Goal: Information Seeking & Learning: Find specific fact

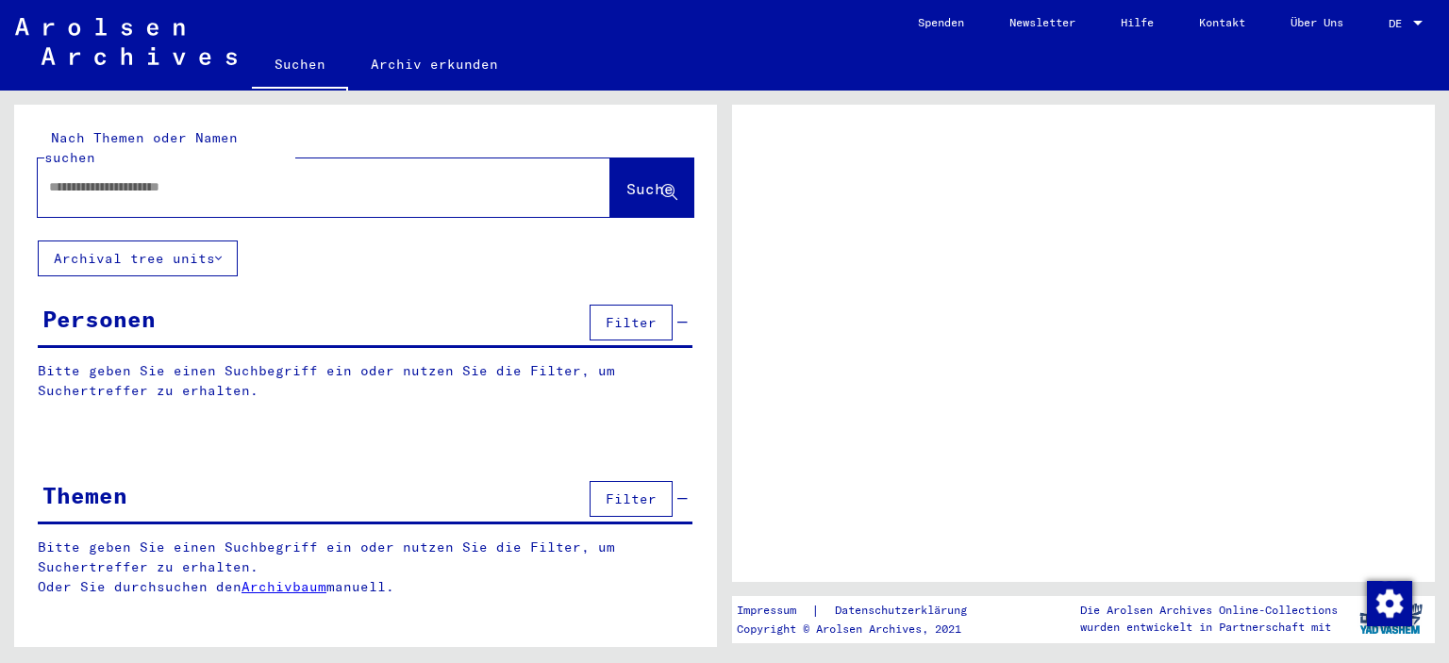
type input "**********"
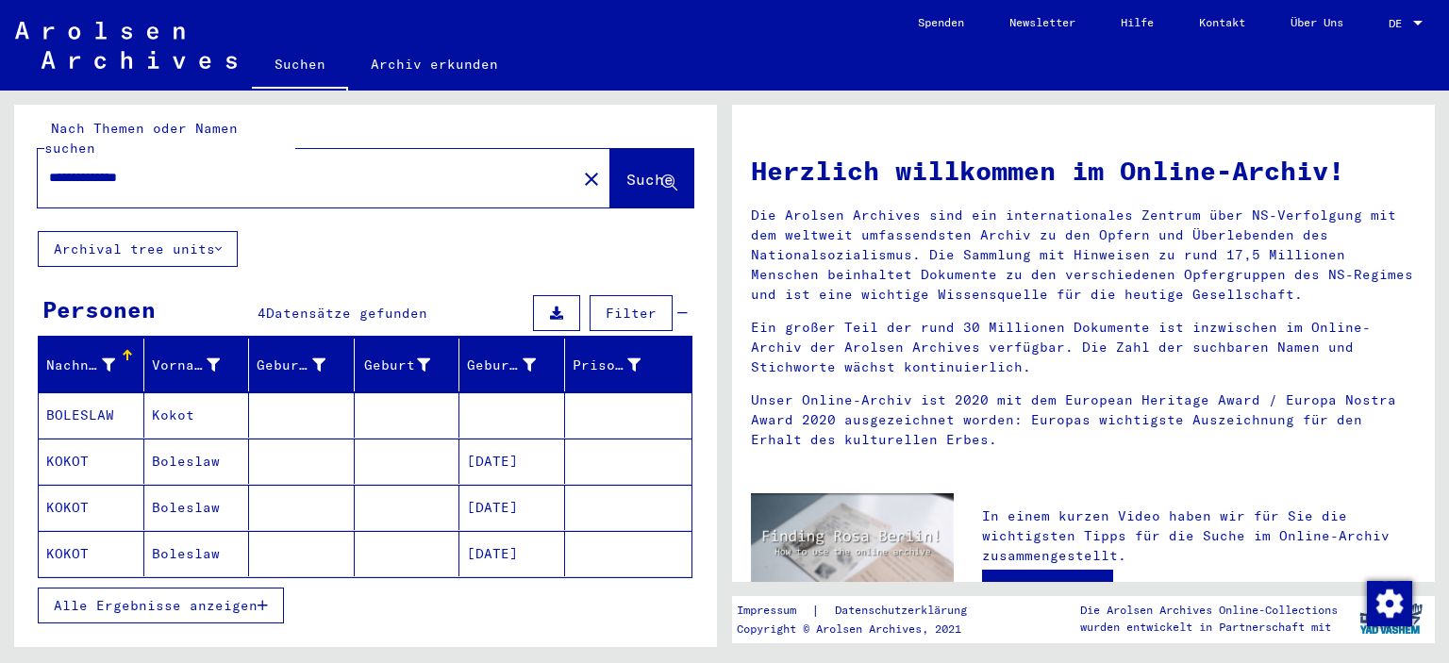
scroll to position [49, 0]
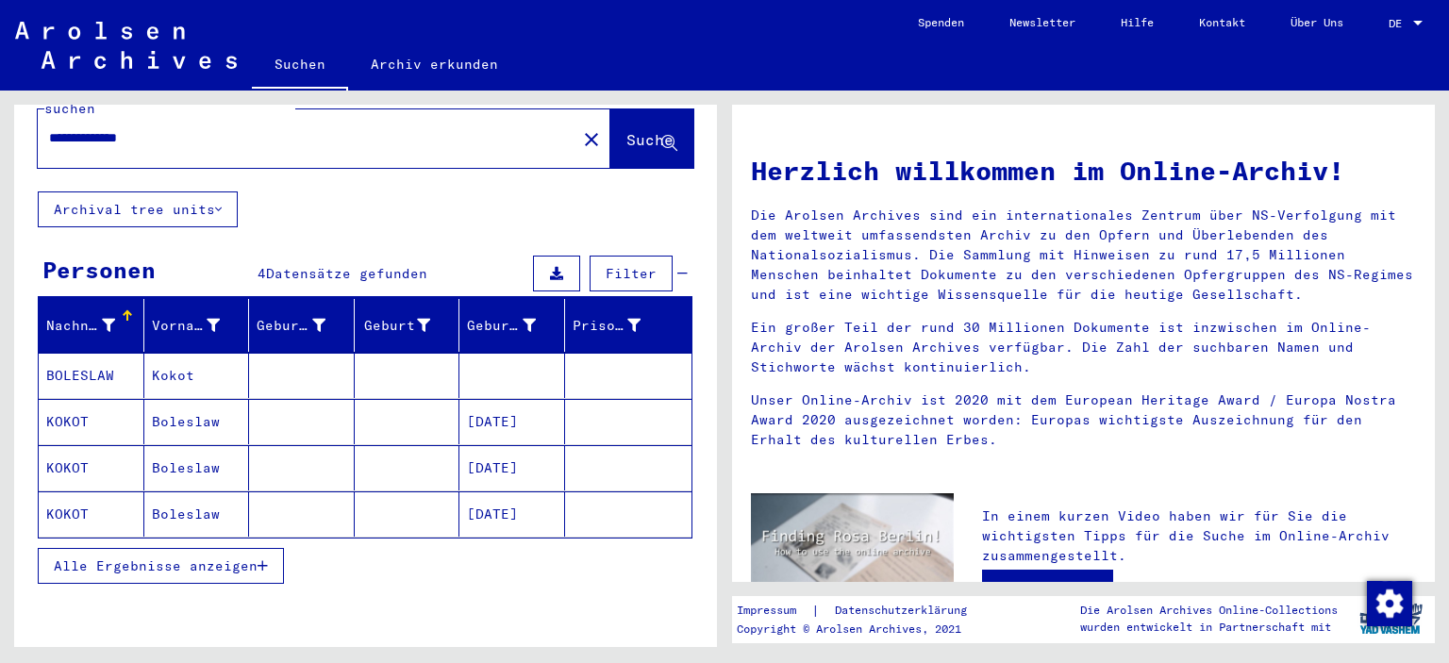
click at [479, 407] on mat-cell "[DATE]" at bounding box center [512, 421] width 106 height 45
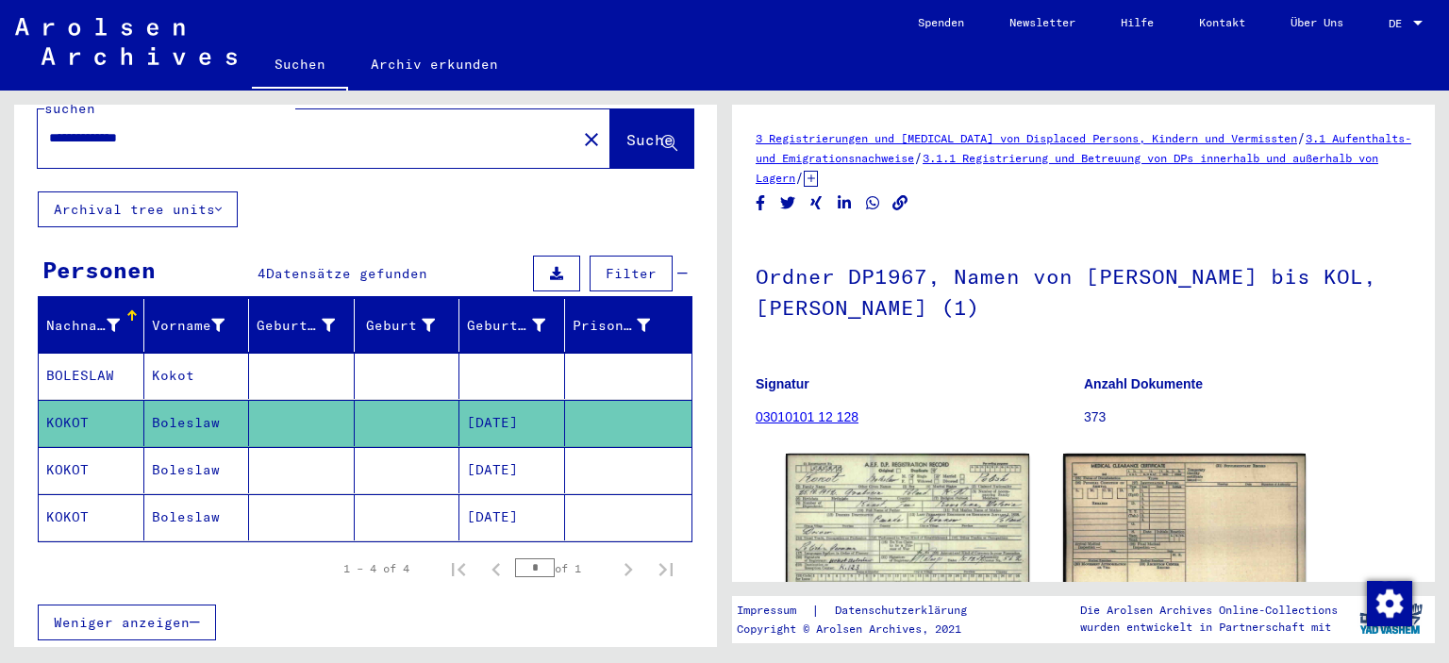
click at [486, 447] on mat-cell "[DATE]" at bounding box center [512, 470] width 106 height 46
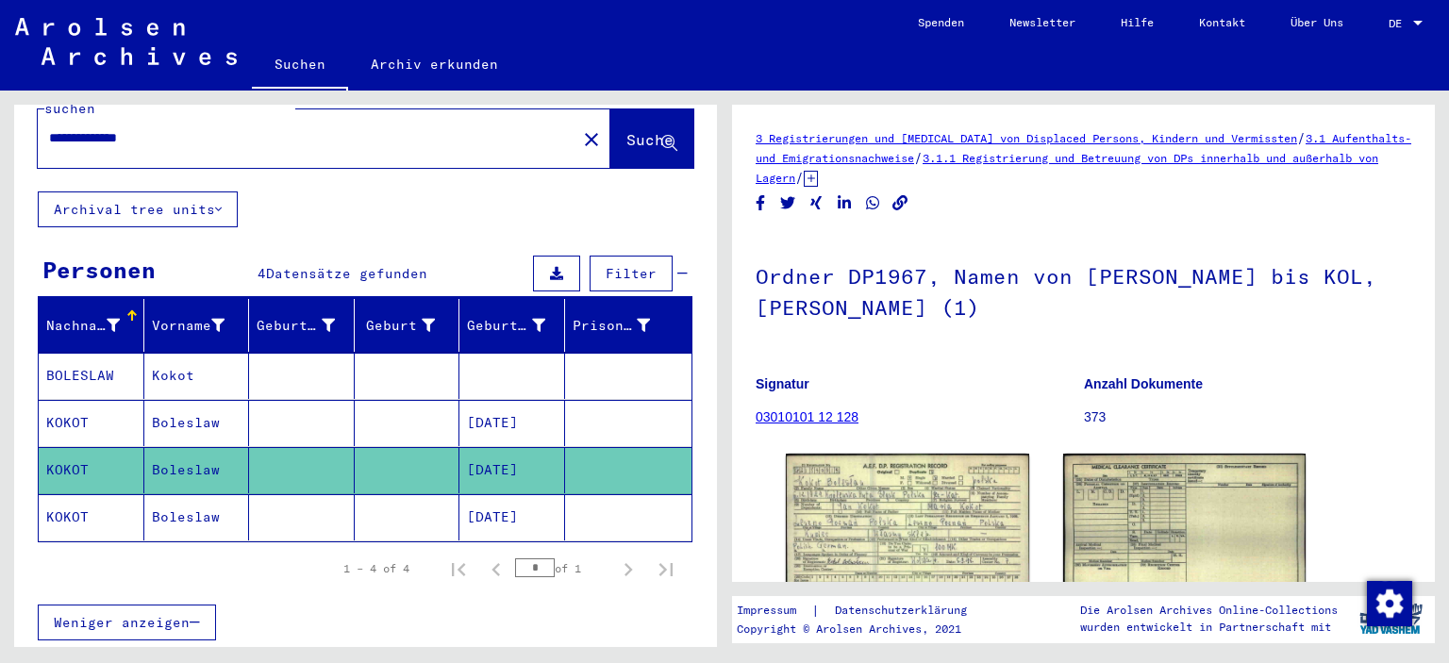
click at [473, 494] on mat-cell "[DATE]" at bounding box center [512, 517] width 106 height 46
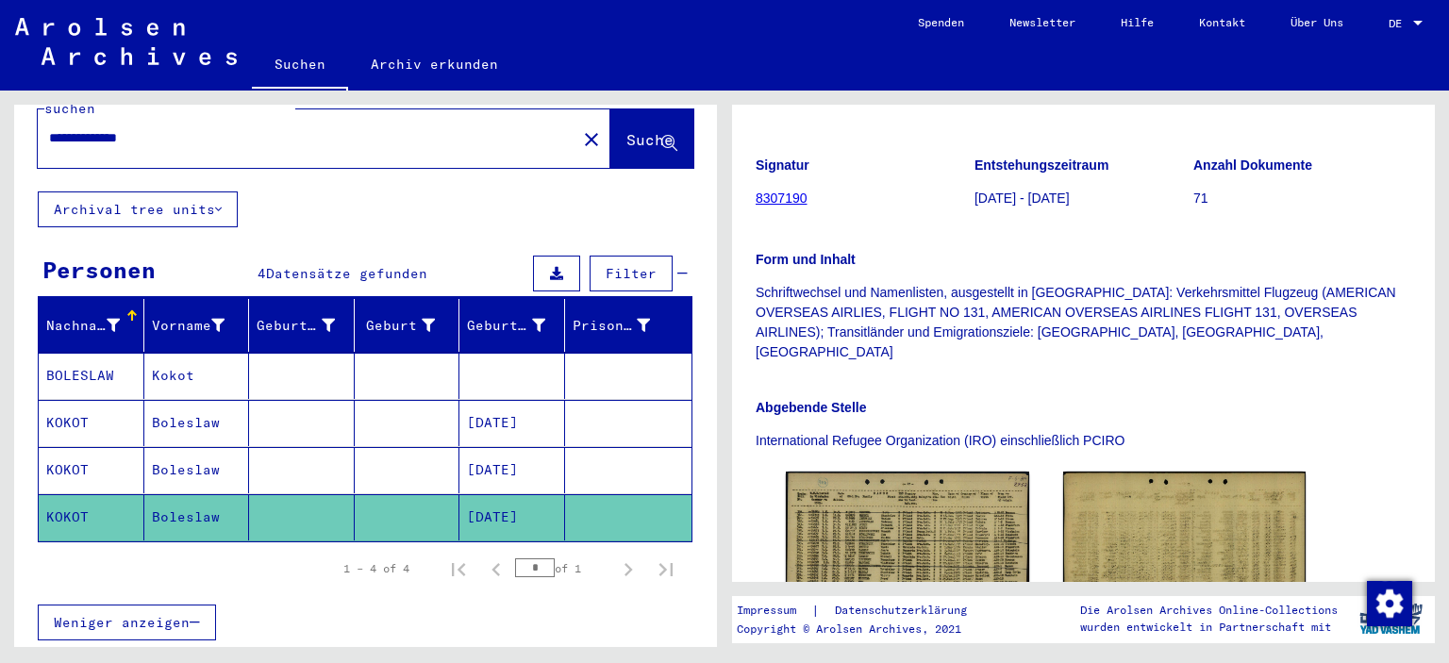
scroll to position [371, 0]
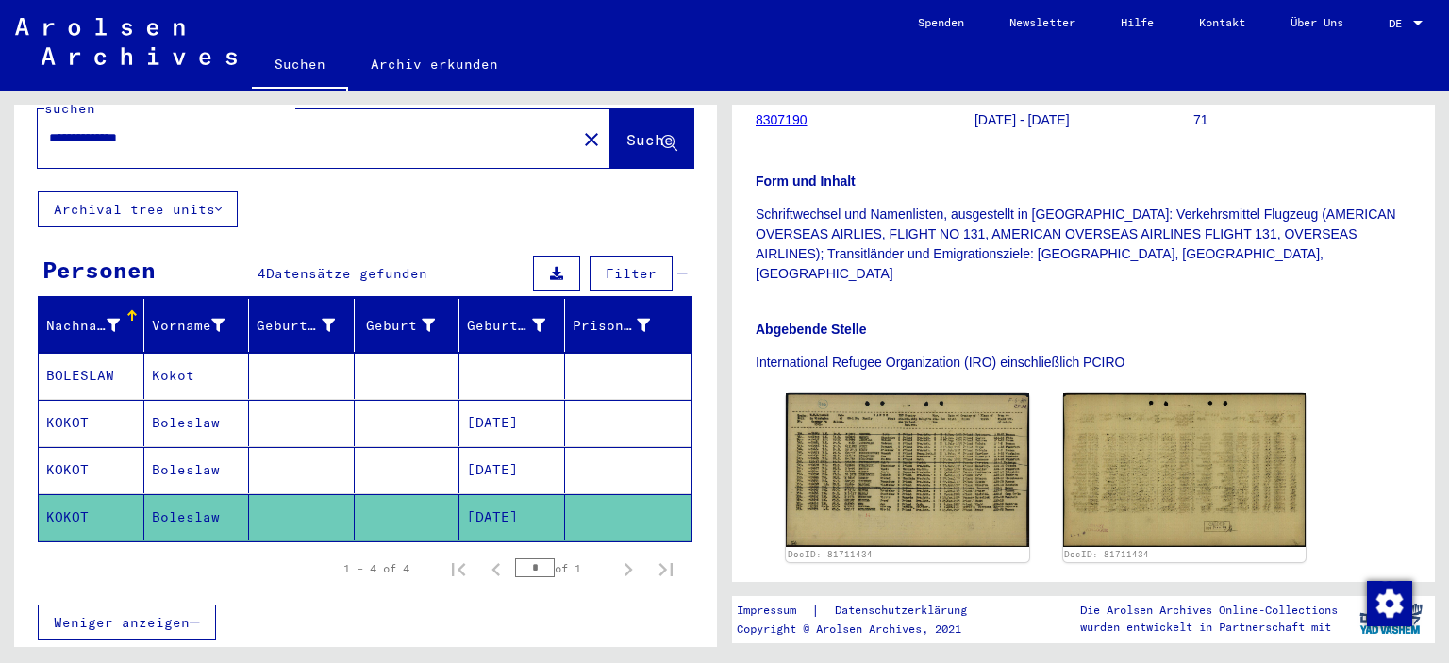
click at [522, 353] on mat-cell at bounding box center [512, 376] width 106 height 46
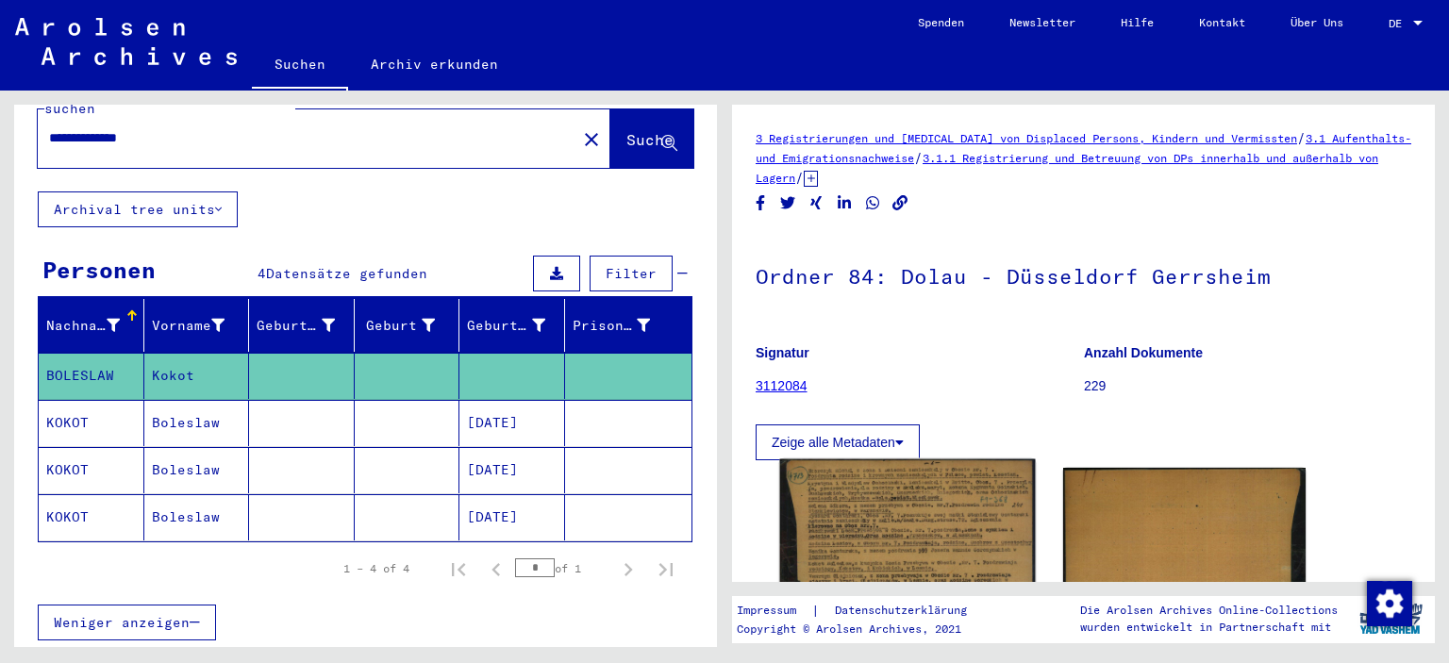
click at [870, 506] on img at bounding box center [907, 635] width 255 height 353
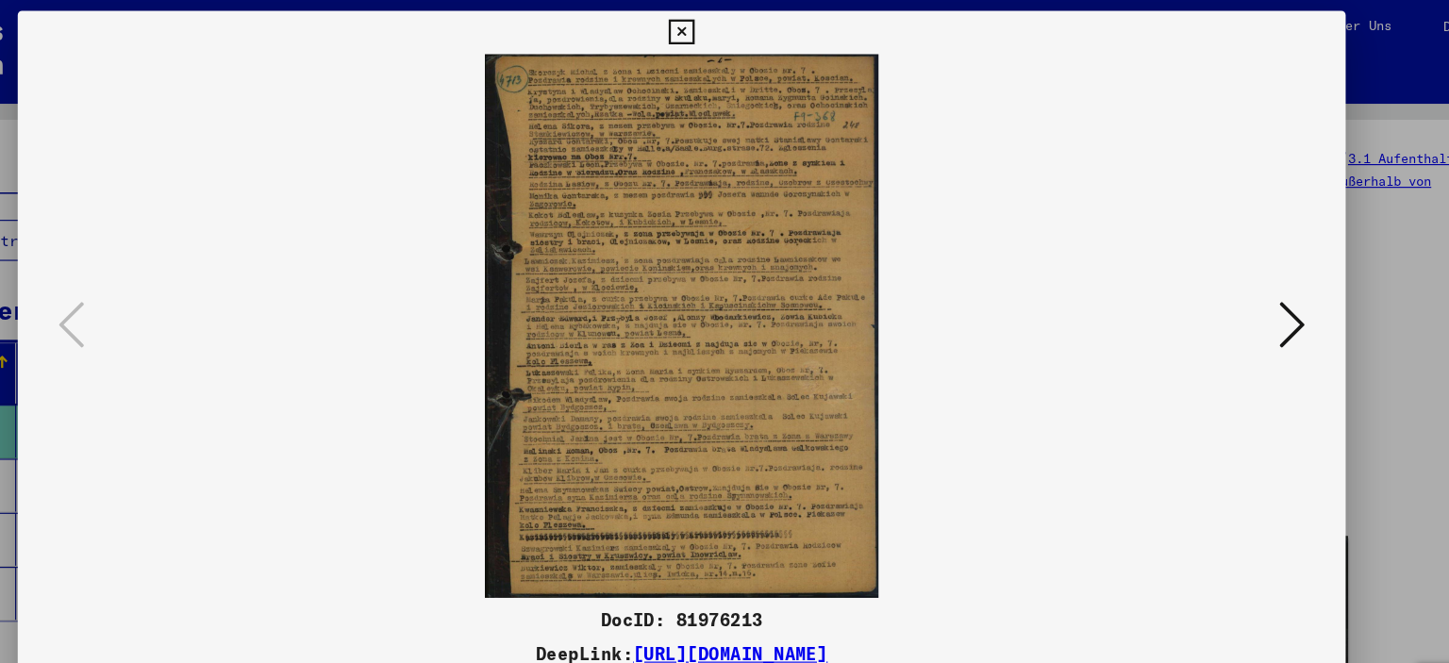
click at [1245, 290] on icon at bounding box center [1256, 282] width 23 height 45
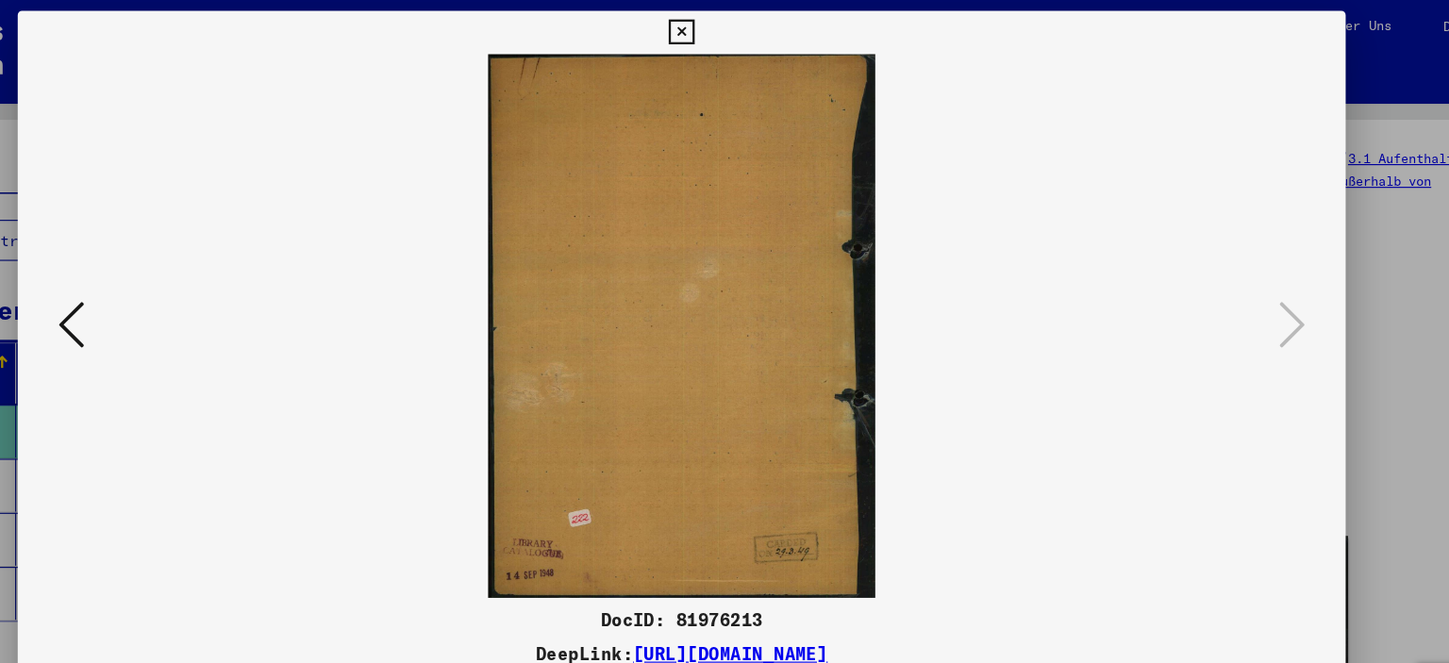
click at [189, 285] on icon at bounding box center [192, 282] width 23 height 45
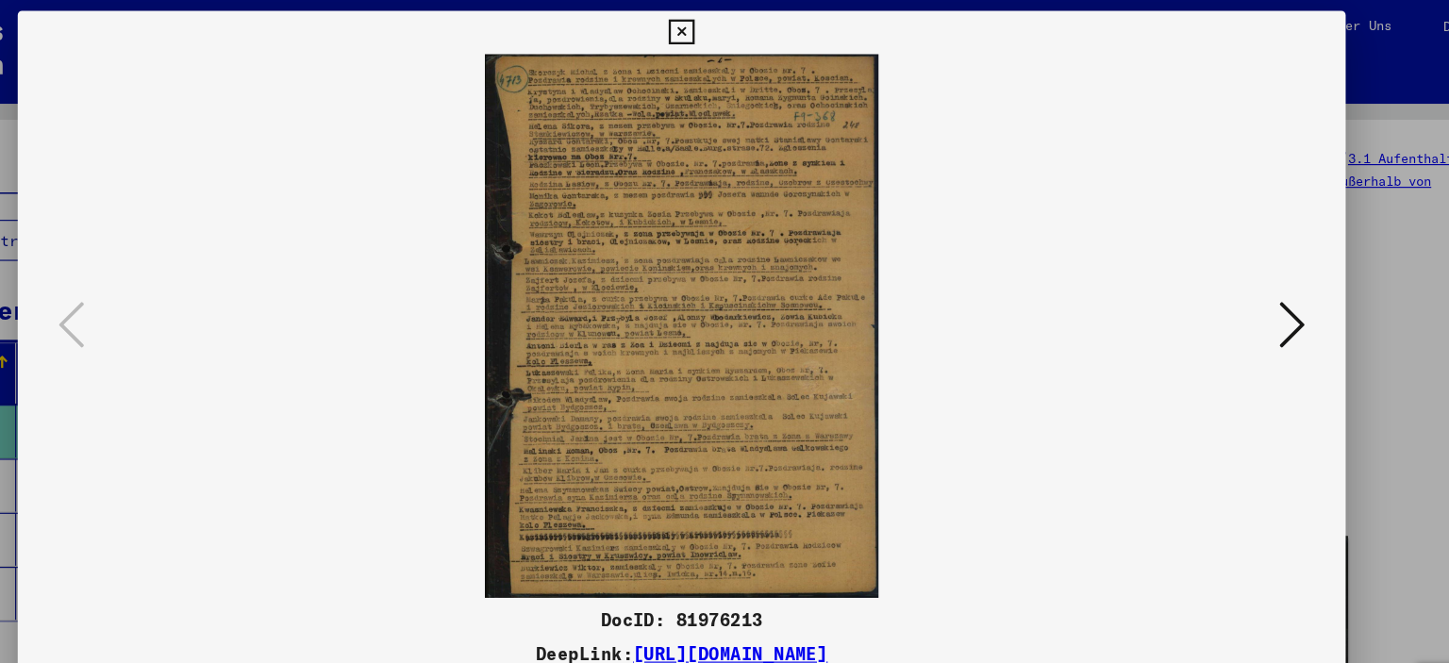
click at [730, 25] on icon at bounding box center [724, 28] width 22 height 23
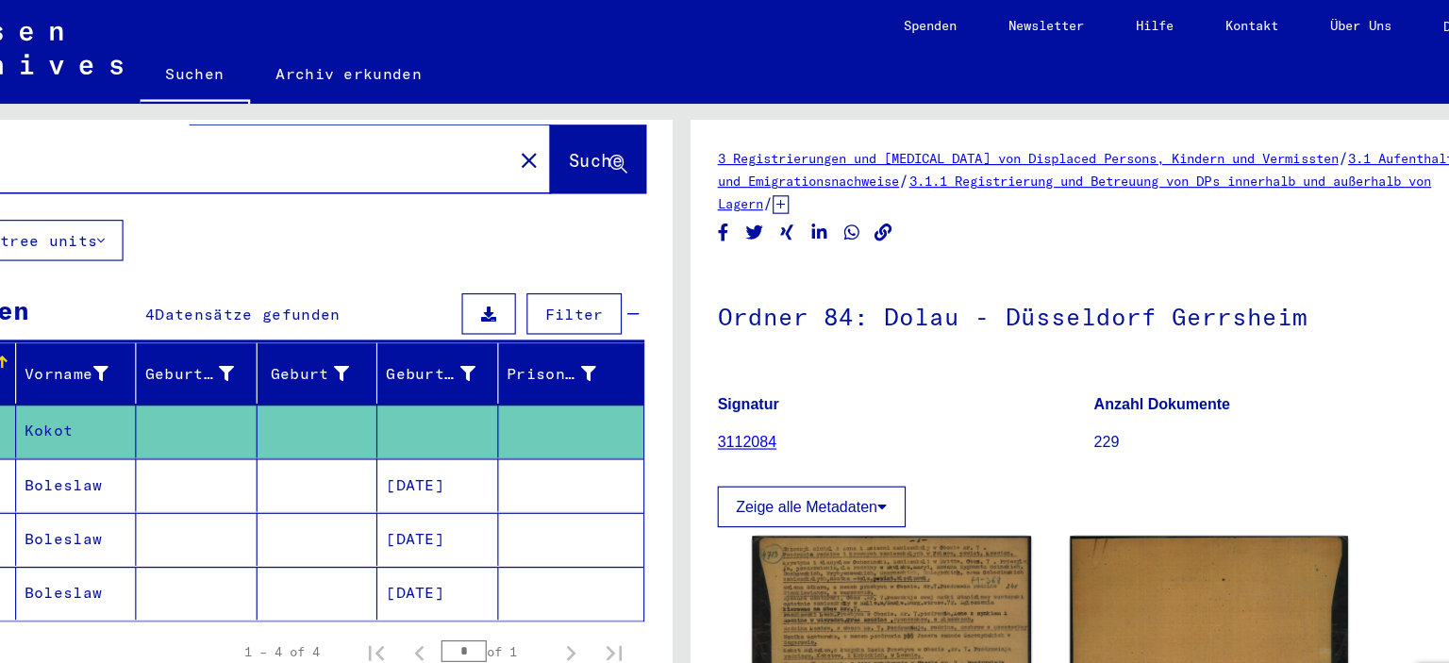
click at [501, 456] on mat-cell "[DATE]" at bounding box center [512, 470] width 106 height 46
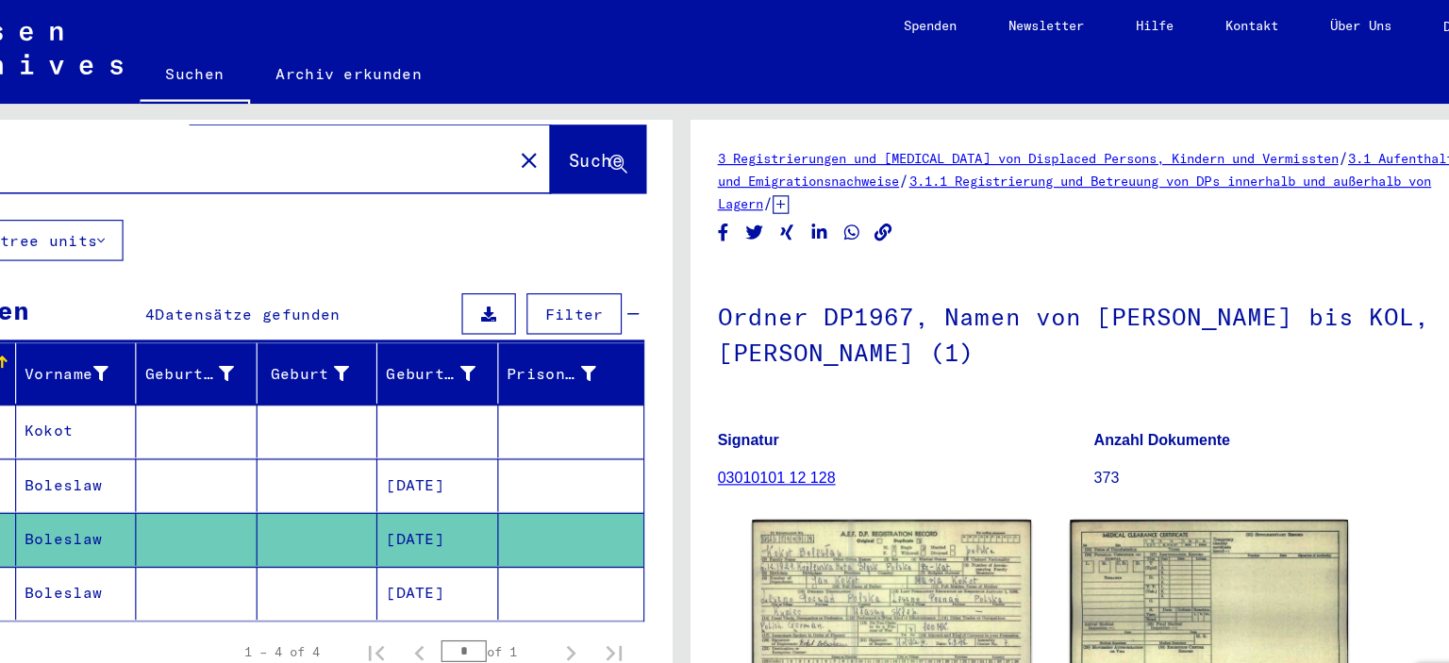
click at [515, 414] on mat-cell "[DATE]" at bounding box center [512, 423] width 106 height 46
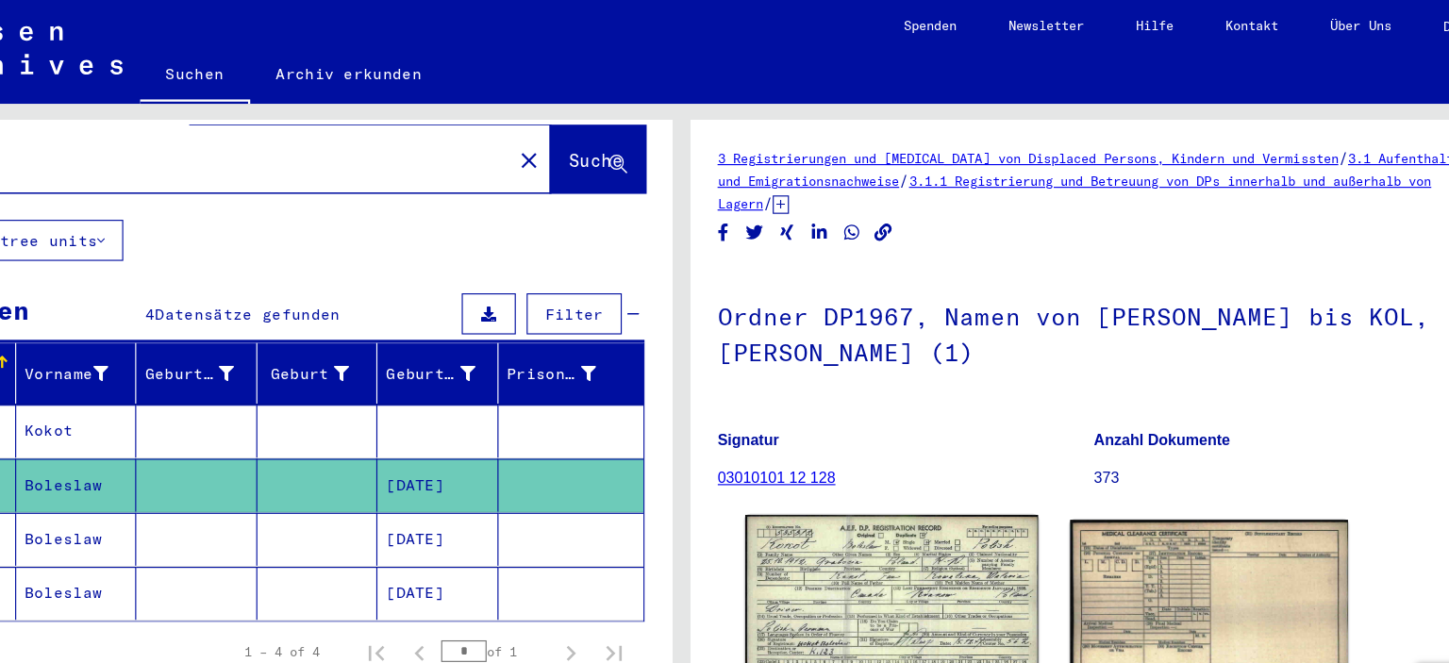
click at [838, 490] on img at bounding box center [907, 530] width 255 height 160
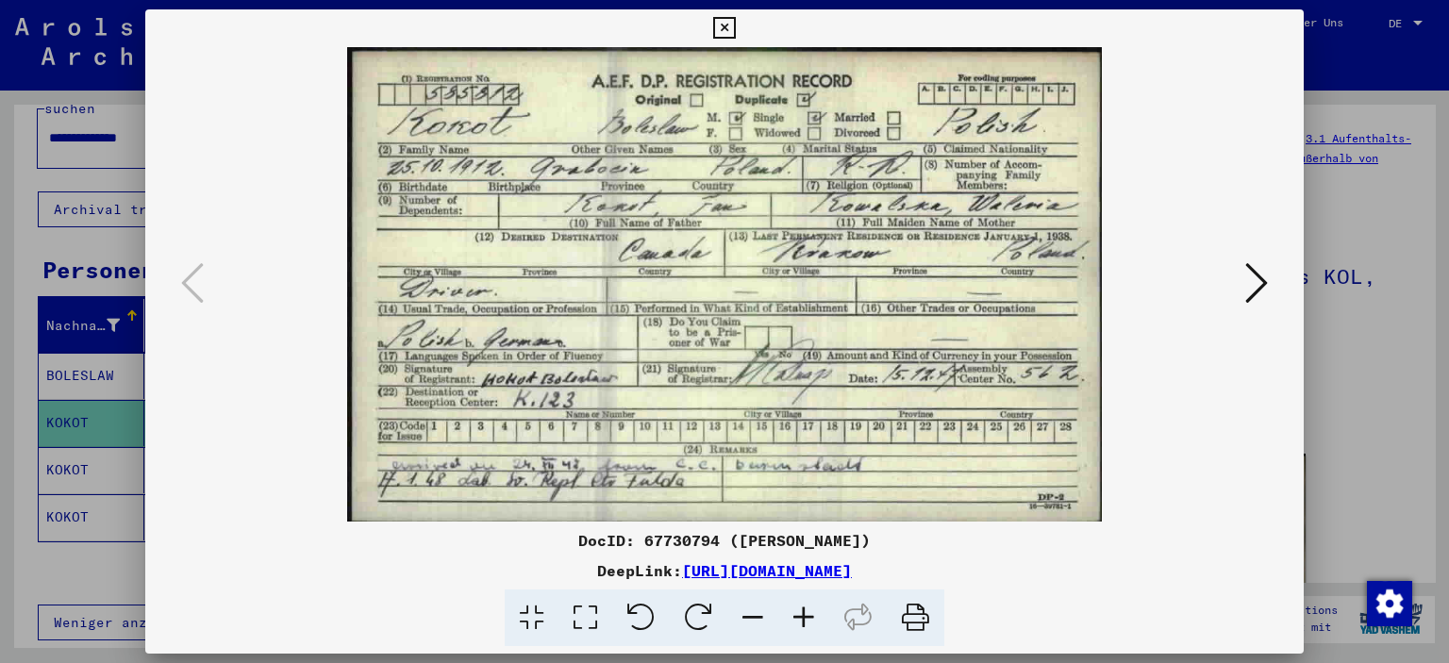
click at [722, 36] on icon at bounding box center [724, 28] width 22 height 23
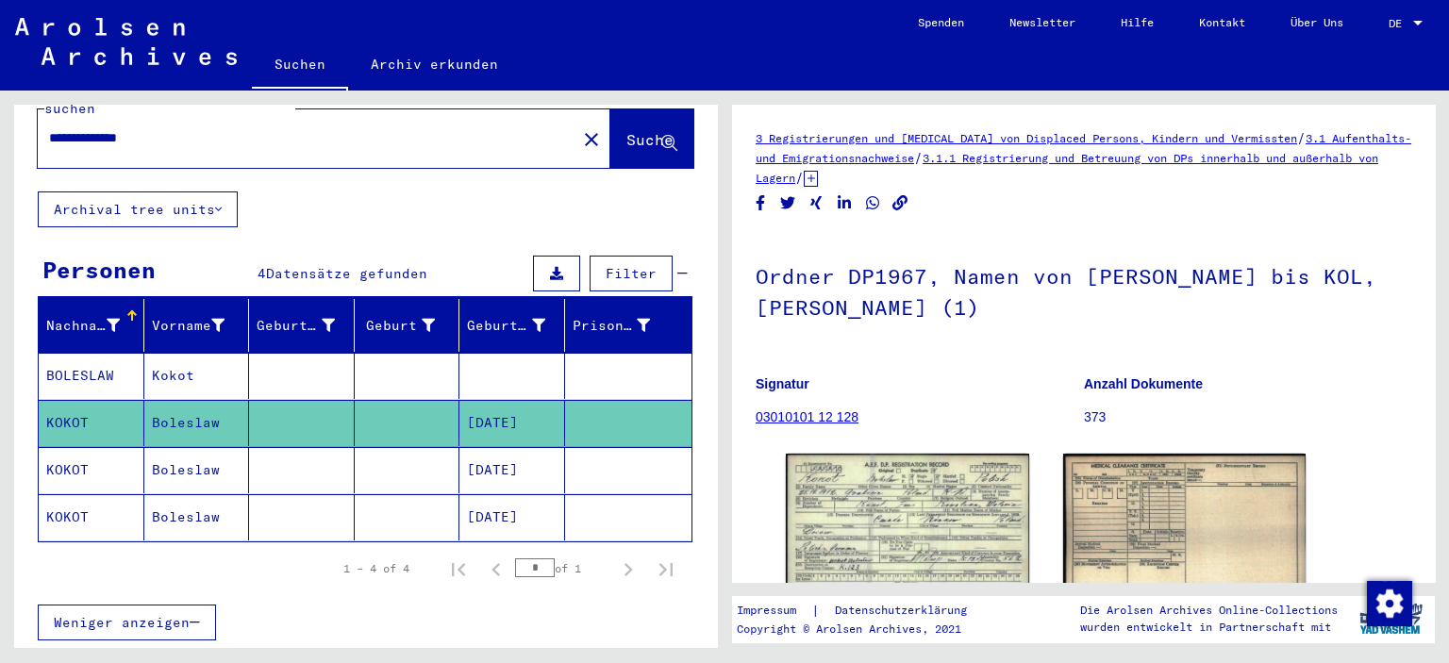
click at [511, 447] on mat-cell "[DATE]" at bounding box center [512, 470] width 106 height 46
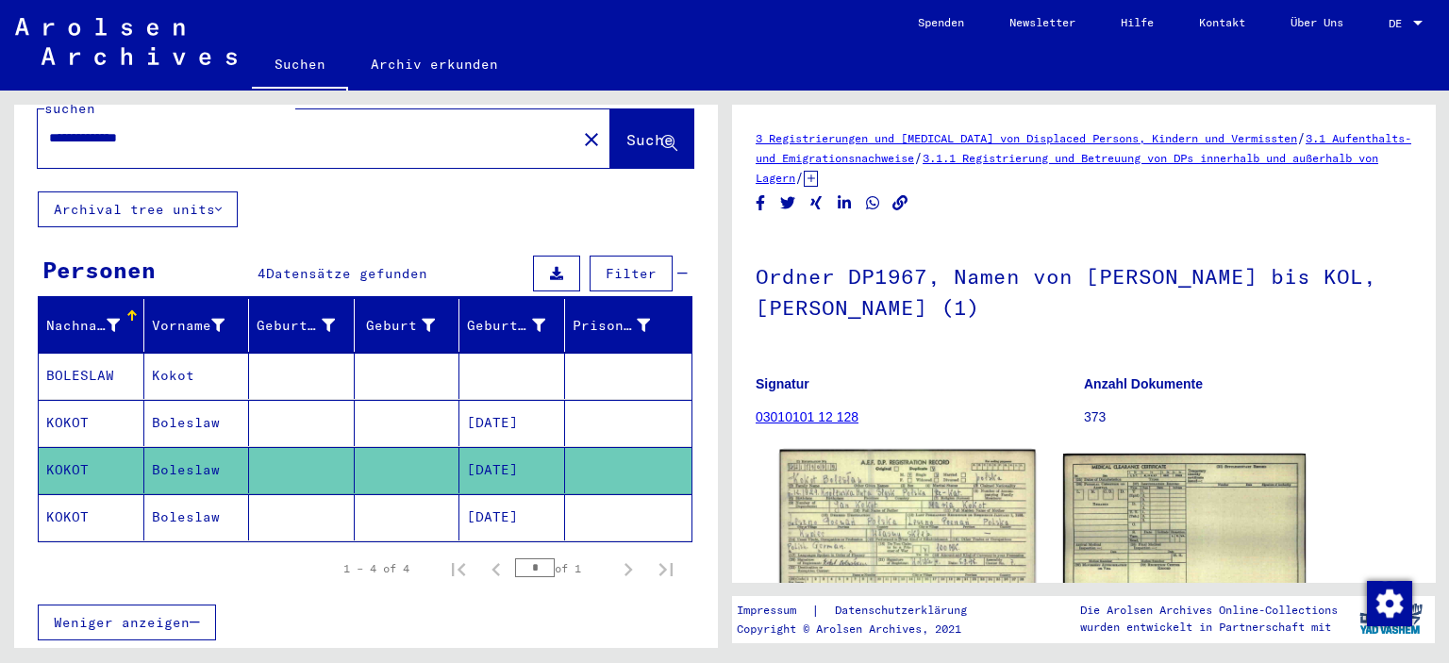
click at [874, 482] on img at bounding box center [907, 530] width 255 height 160
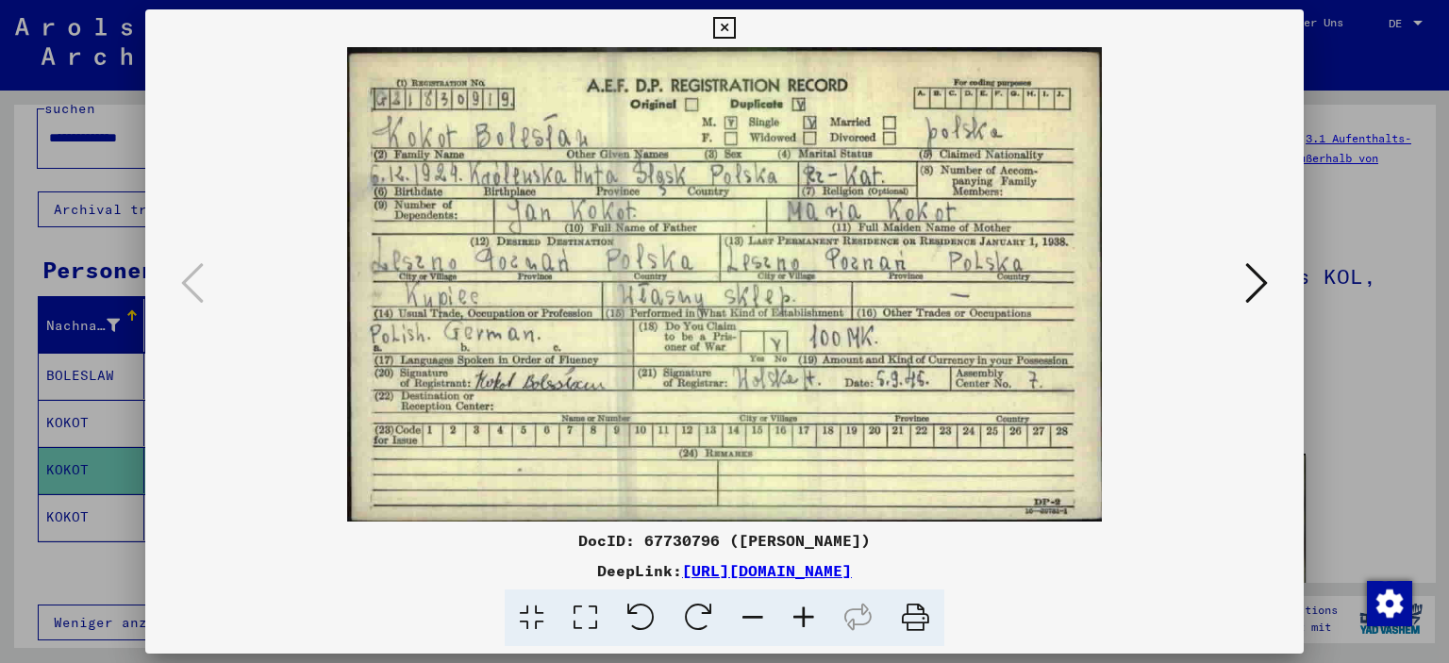
click at [723, 25] on icon at bounding box center [724, 28] width 22 height 23
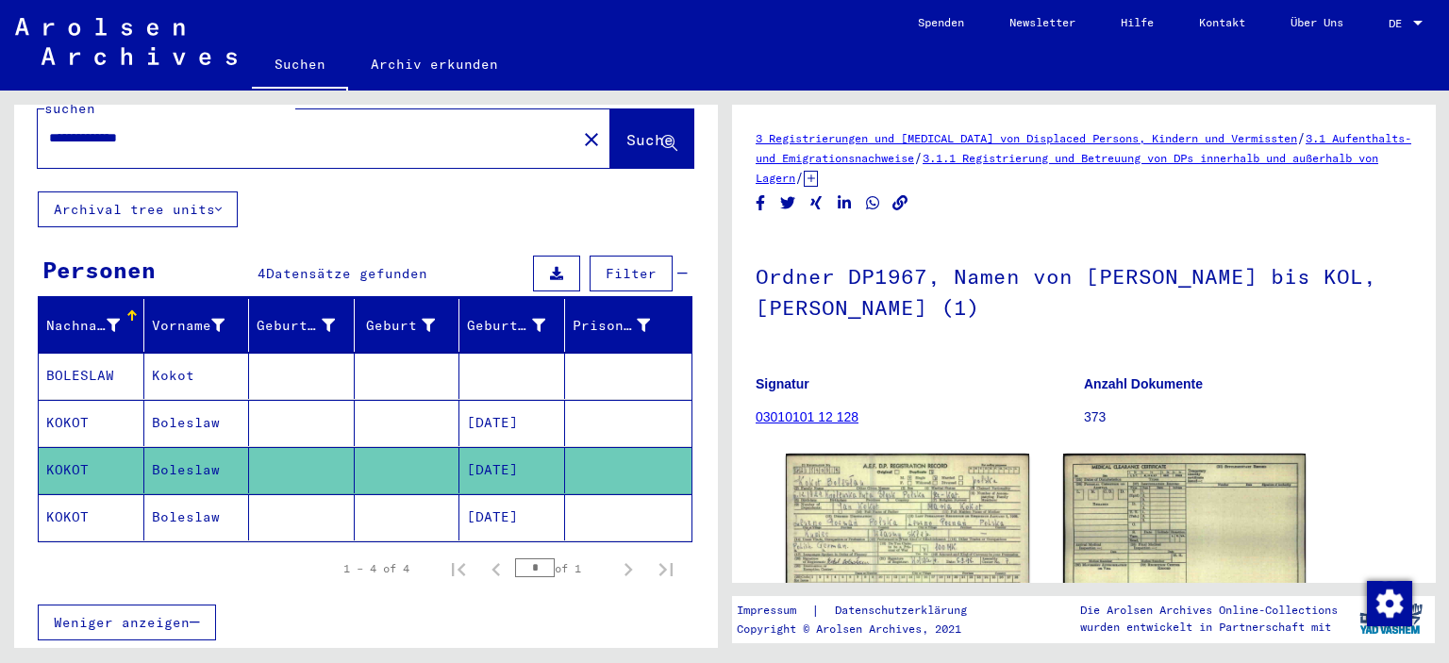
click at [513, 494] on mat-cell "[DATE]" at bounding box center [512, 517] width 106 height 46
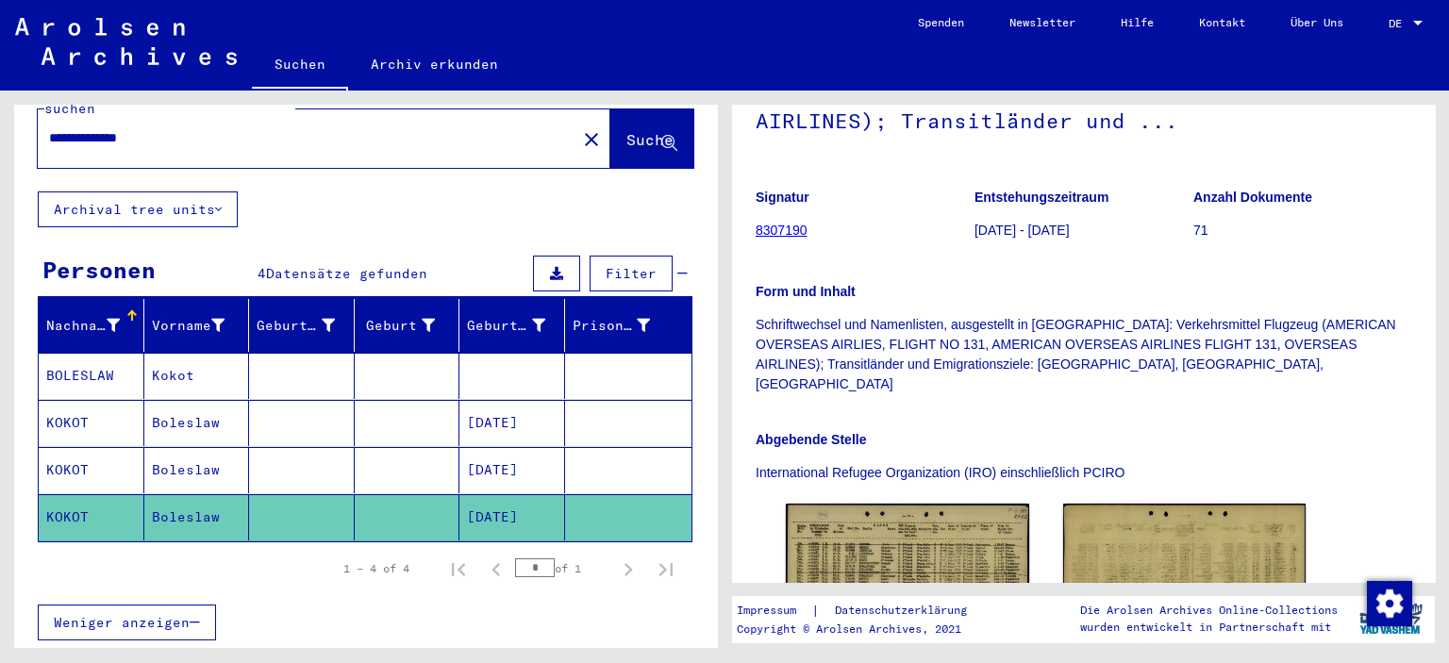
scroll to position [392, 0]
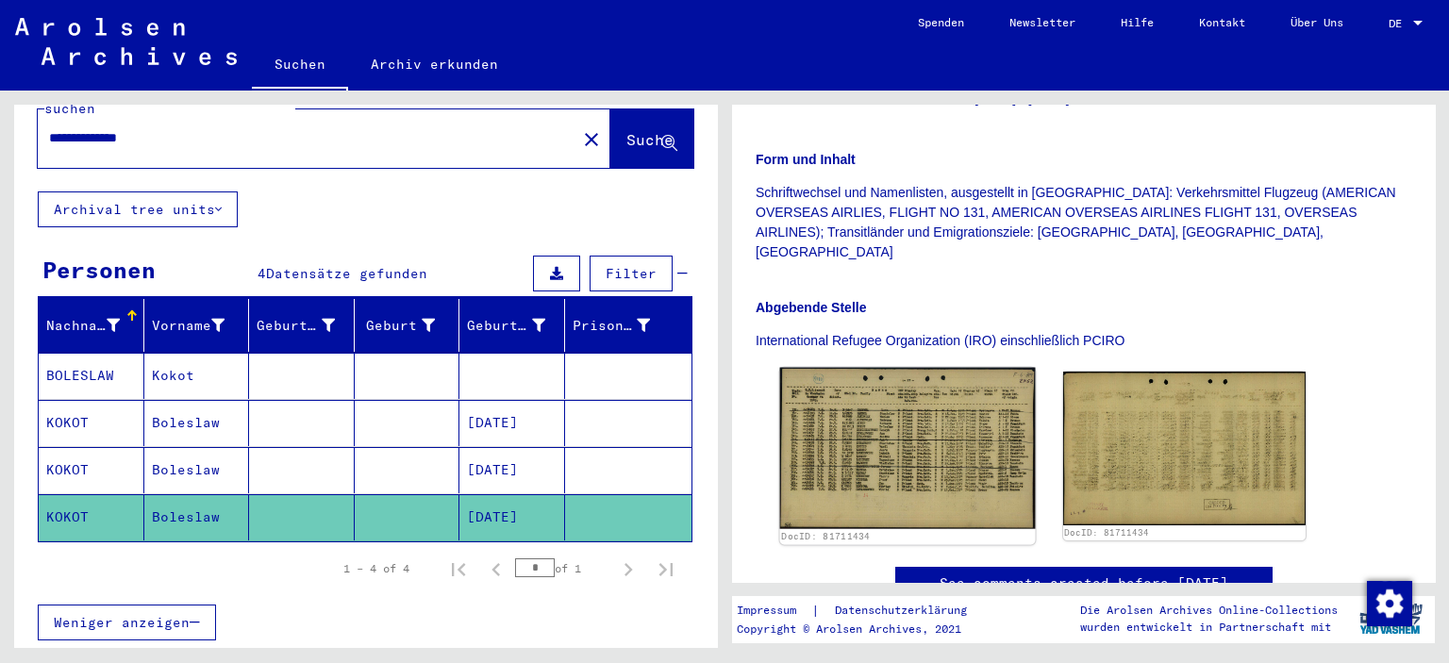
click at [934, 411] on img at bounding box center [907, 448] width 255 height 161
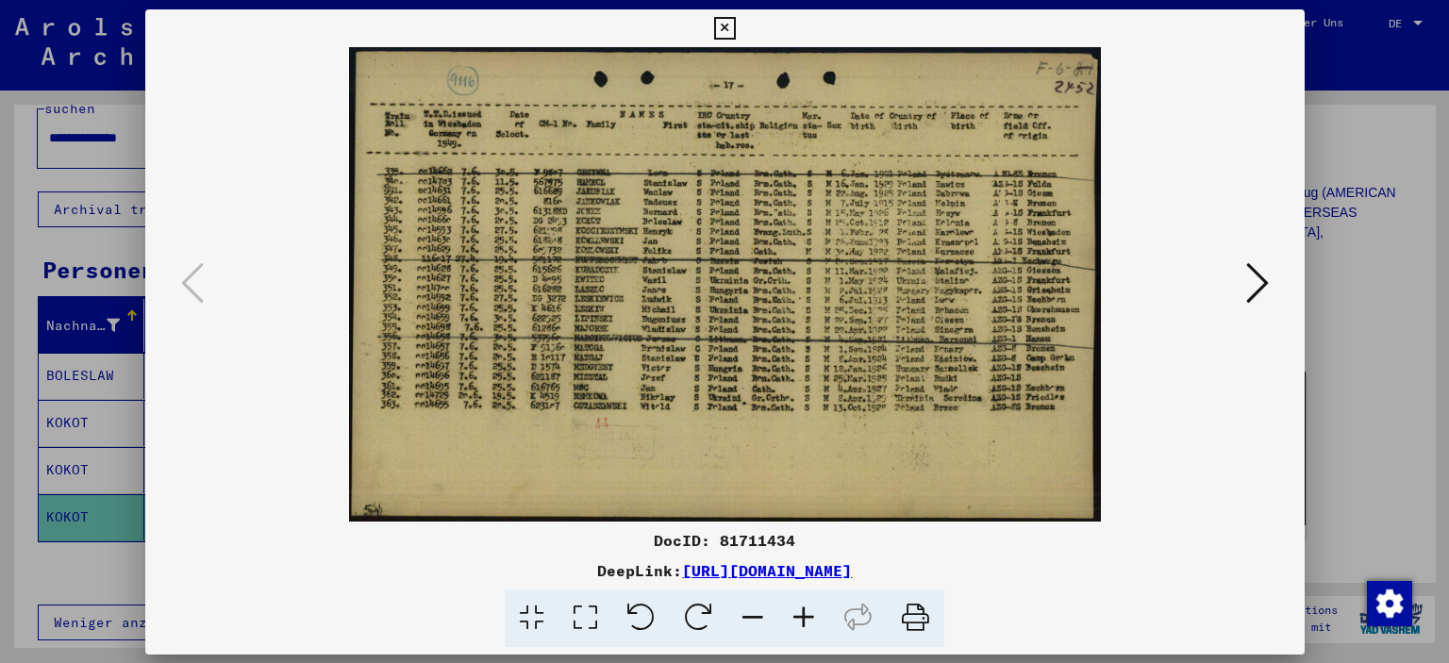
click at [934, 411] on img at bounding box center [724, 284] width 1031 height 474
